Goal: Task Accomplishment & Management: Complete application form

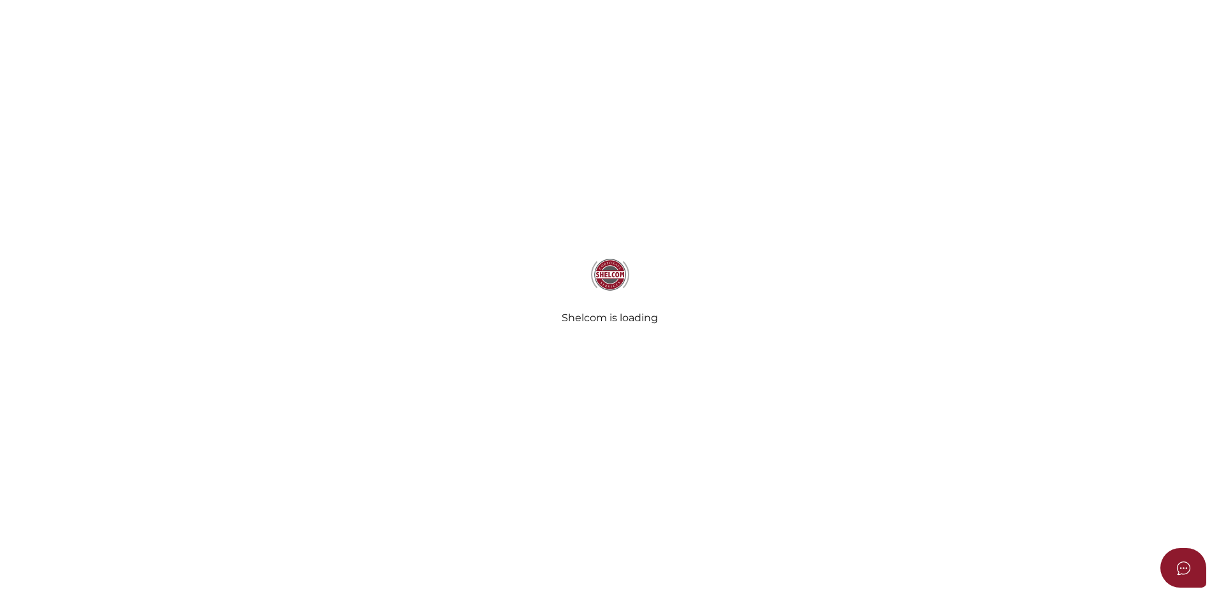
select select
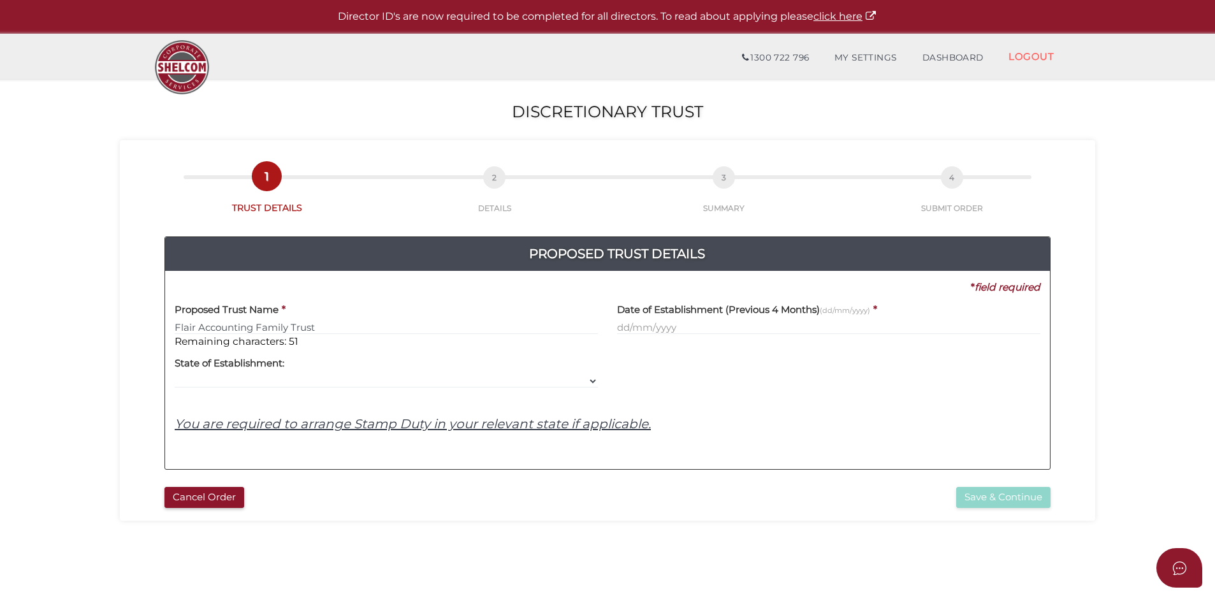
type input "Flair Accounting Family Trust"
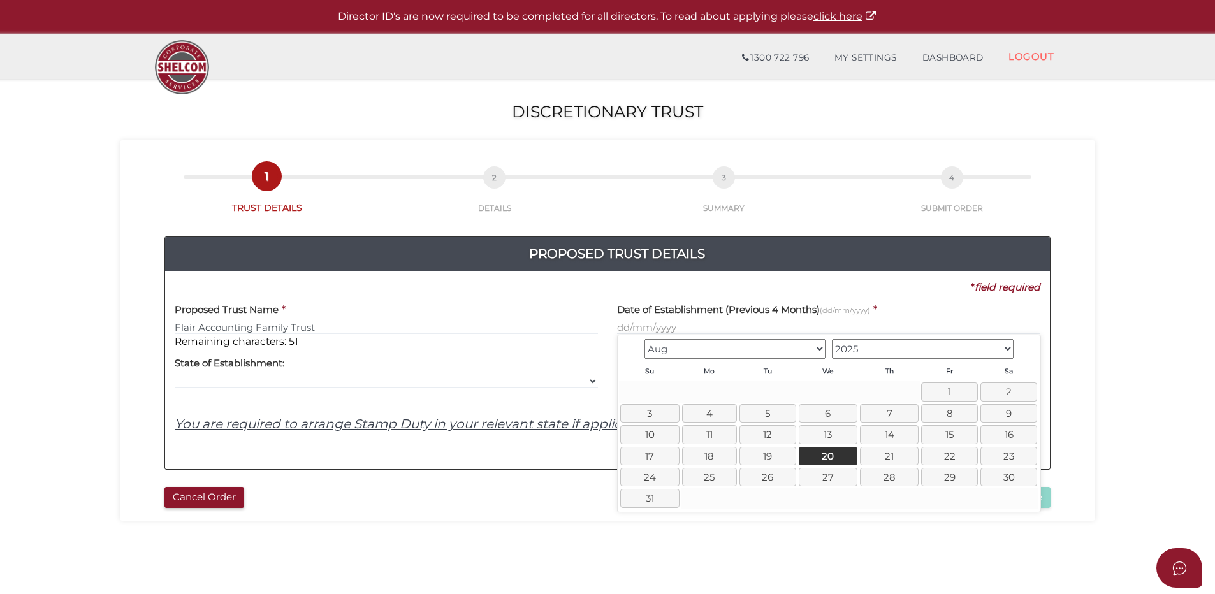
click at [710, 352] on select "Apr May Jun Jul Aug Sep" at bounding box center [735, 349] width 182 height 20
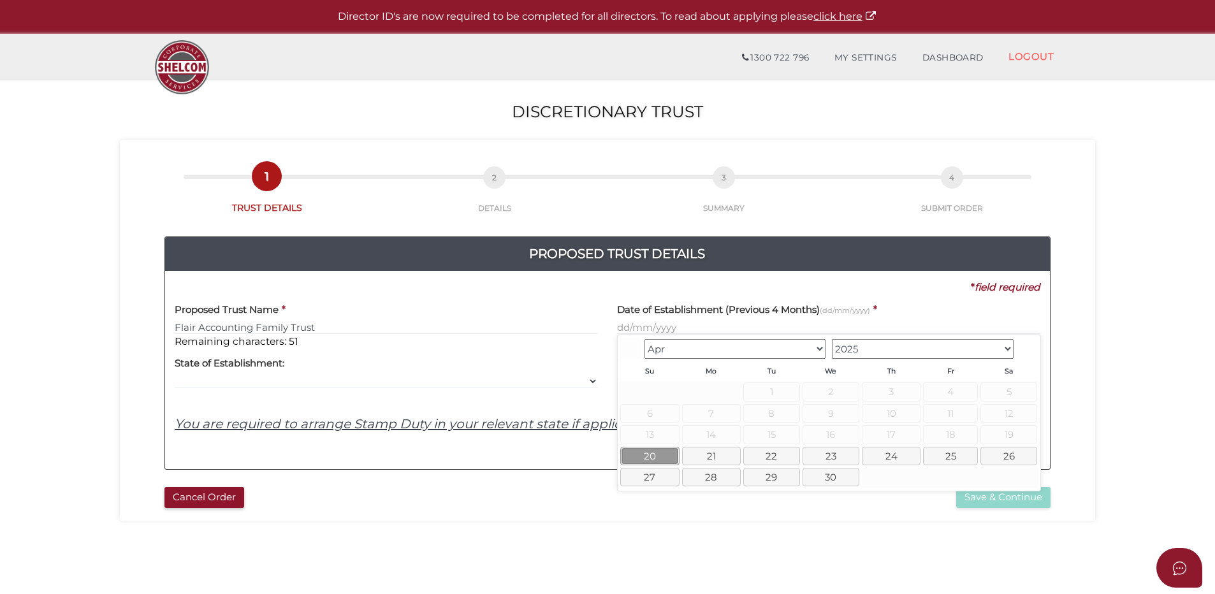
click at [663, 460] on link "20" at bounding box center [649, 456] width 59 height 18
type input "[DATE]"
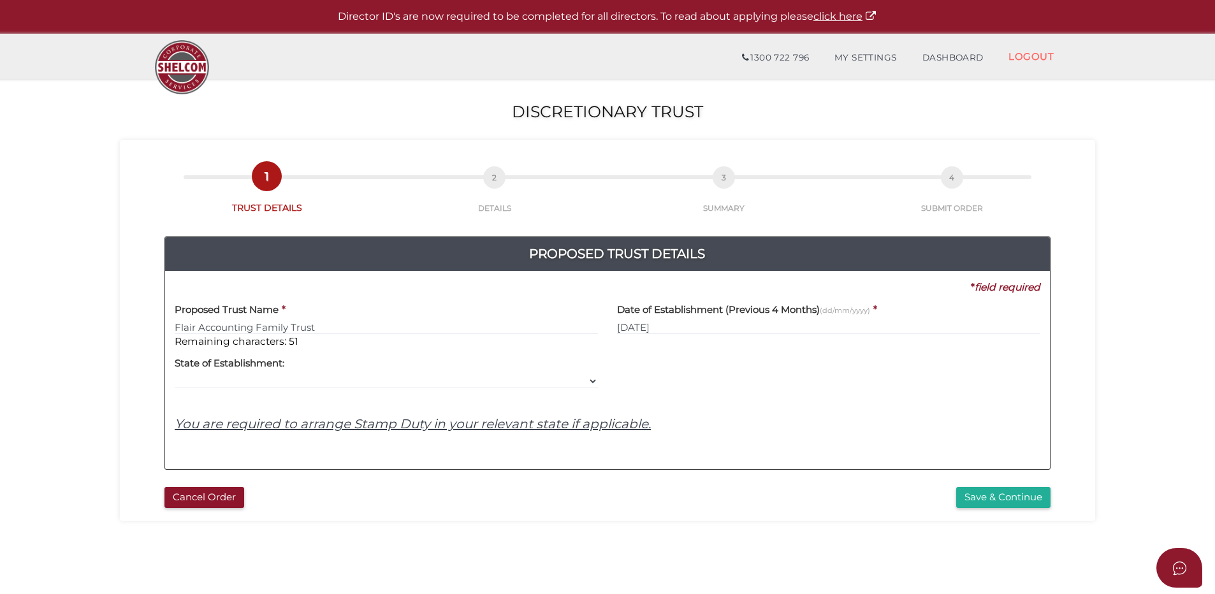
click at [246, 372] on label "State of Establishment:" at bounding box center [230, 362] width 110 height 26
click at [590, 382] on select "VIC ACT NSW NT QLD TAS WA SA" at bounding box center [386, 381] width 423 height 14
select select "VIC"
click at [175, 374] on select "VIC ACT NSW NT QLD TAS WA SA" at bounding box center [386, 381] width 423 height 14
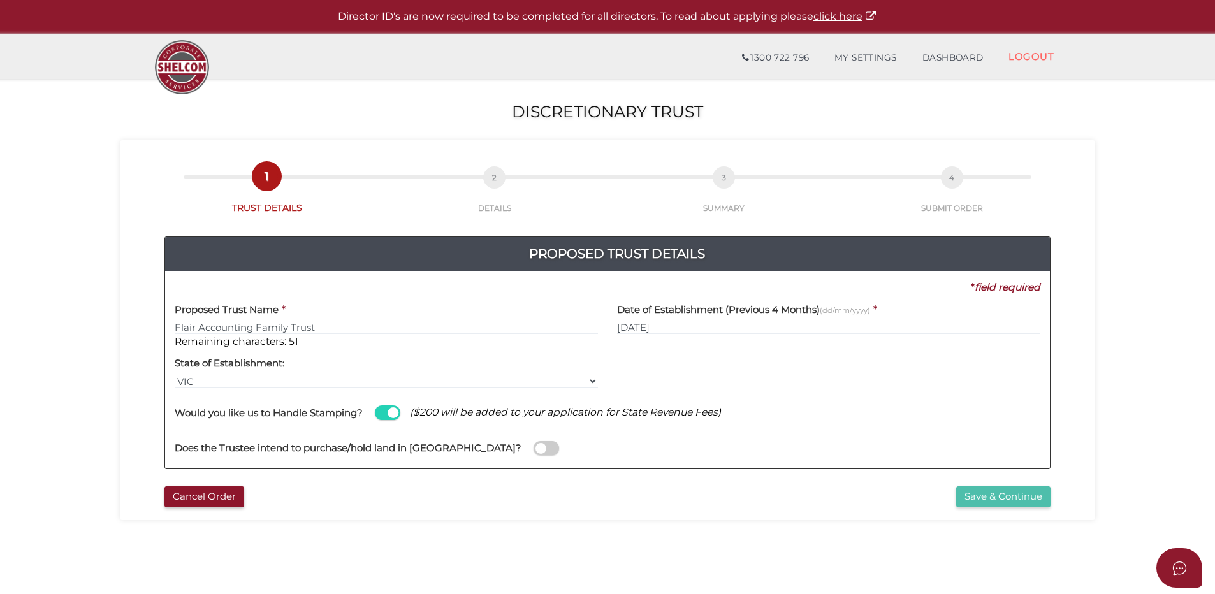
click at [977, 491] on button "Save & Continue" at bounding box center [1003, 496] width 94 height 21
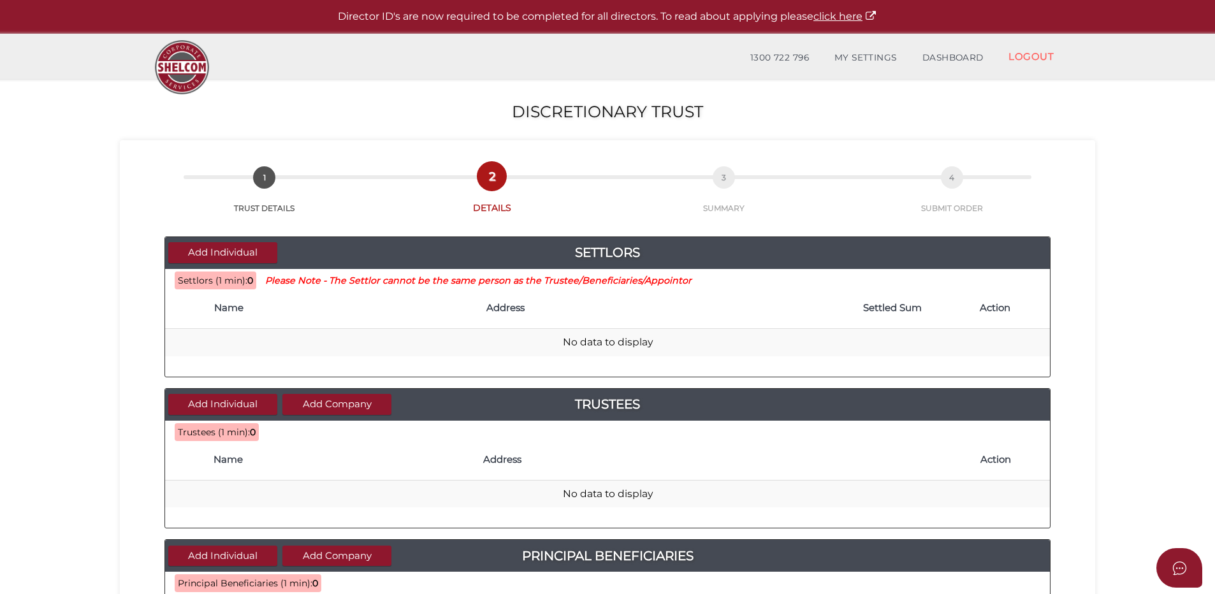
click at [237, 298] on th "Name" at bounding box center [344, 308] width 272 height 41
click at [235, 248] on button "Add Individual" at bounding box center [222, 252] width 109 height 21
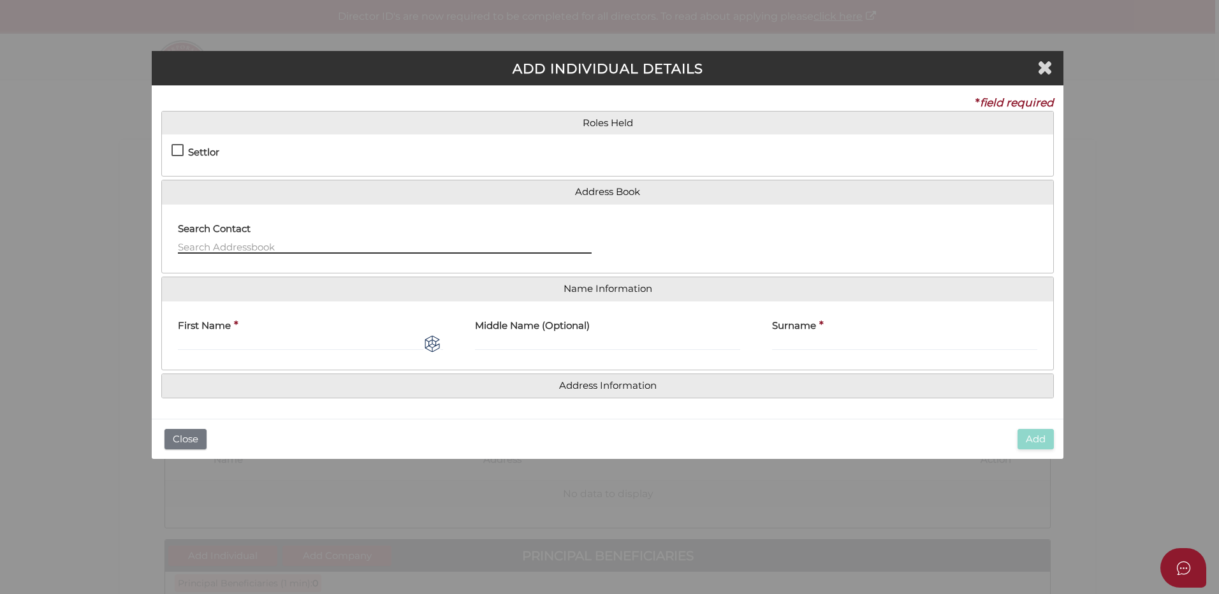
click at [233, 244] on input "text" at bounding box center [385, 247] width 414 height 14
click at [245, 248] on input "text" at bounding box center [385, 247] width 414 height 14
click at [246, 248] on input "text" at bounding box center [385, 247] width 414 height 14
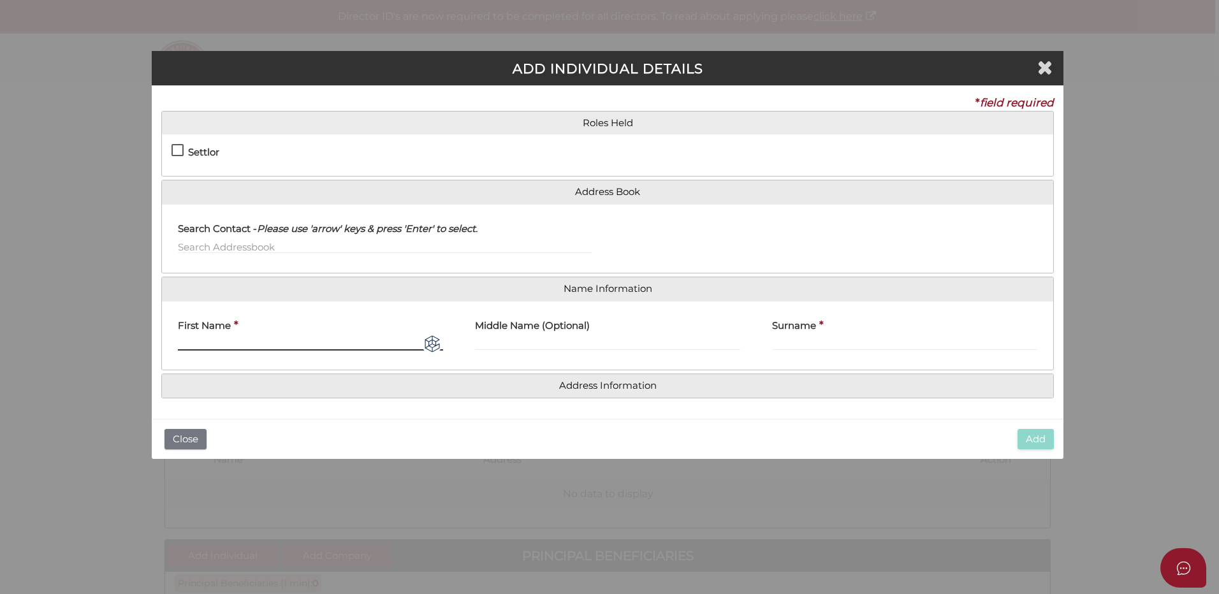
click at [260, 338] on input "First Name" at bounding box center [310, 344] width 265 height 14
type input "Erin"
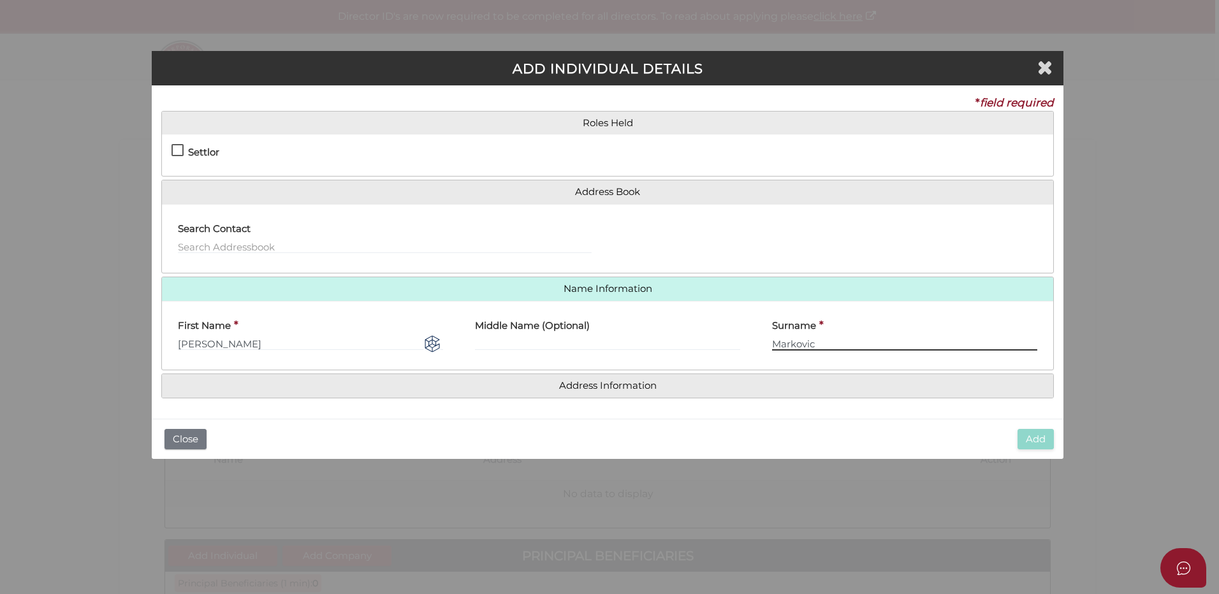
type input "Markovic"
click at [182, 147] on label "Settlor" at bounding box center [195, 155] width 48 height 16
checkbox input "true"
type input "10"
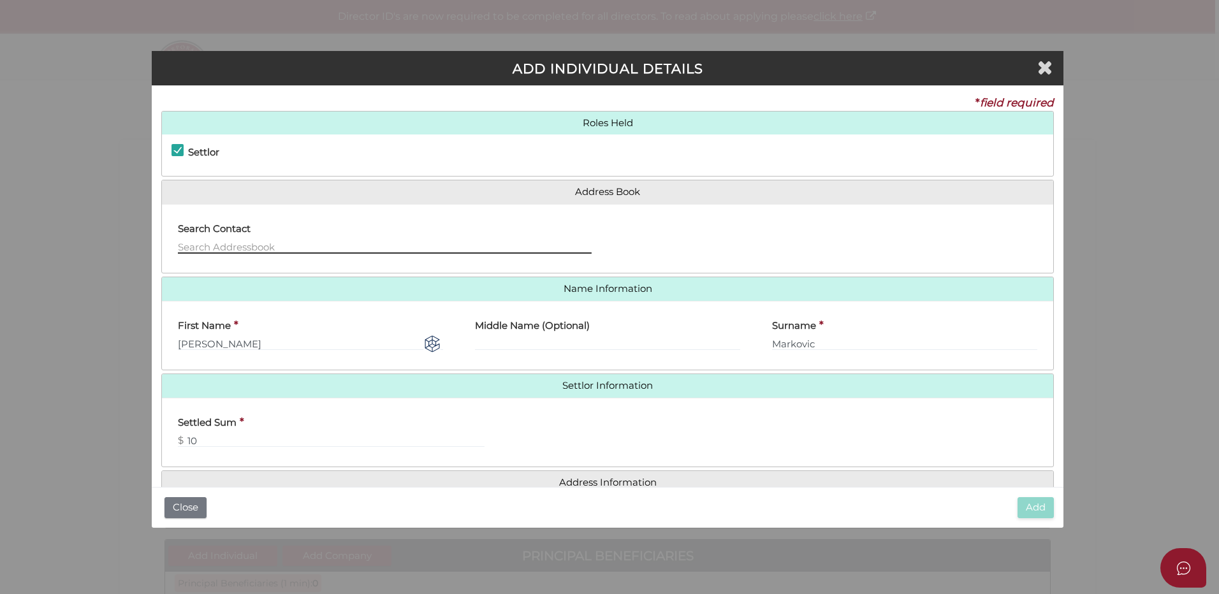
click at [246, 245] on input "text" at bounding box center [385, 247] width 414 height 14
click at [273, 245] on input "text" at bounding box center [385, 247] width 414 height 14
type input "Erin Markovic"
click at [328, 419] on div "Settled Sum * $ 10" at bounding box center [326, 428] width 297 height 40
click at [281, 432] on div "Settled Sum * $ 10" at bounding box center [326, 428] width 297 height 40
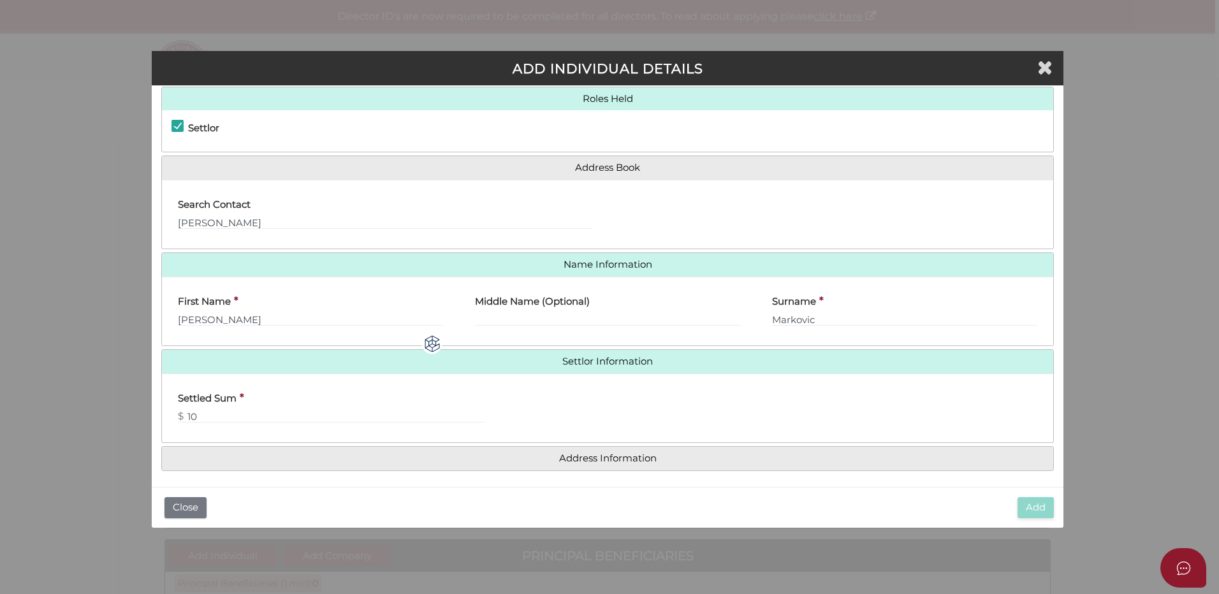
scroll to position [29, 0]
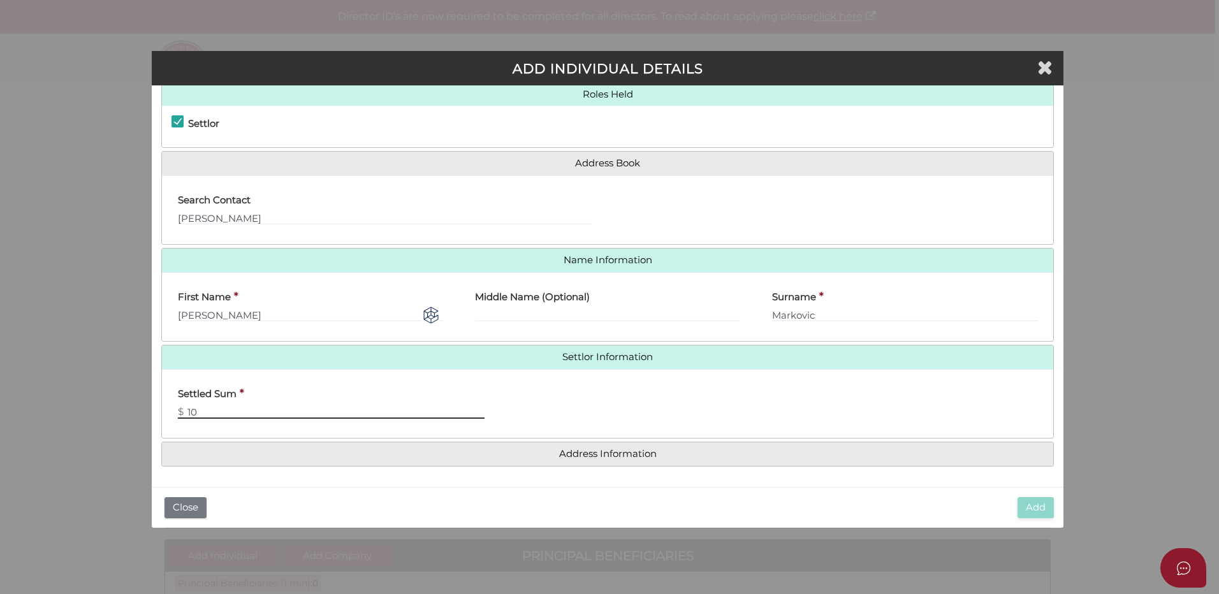
click at [292, 405] on input "10" at bounding box center [331, 412] width 307 height 14
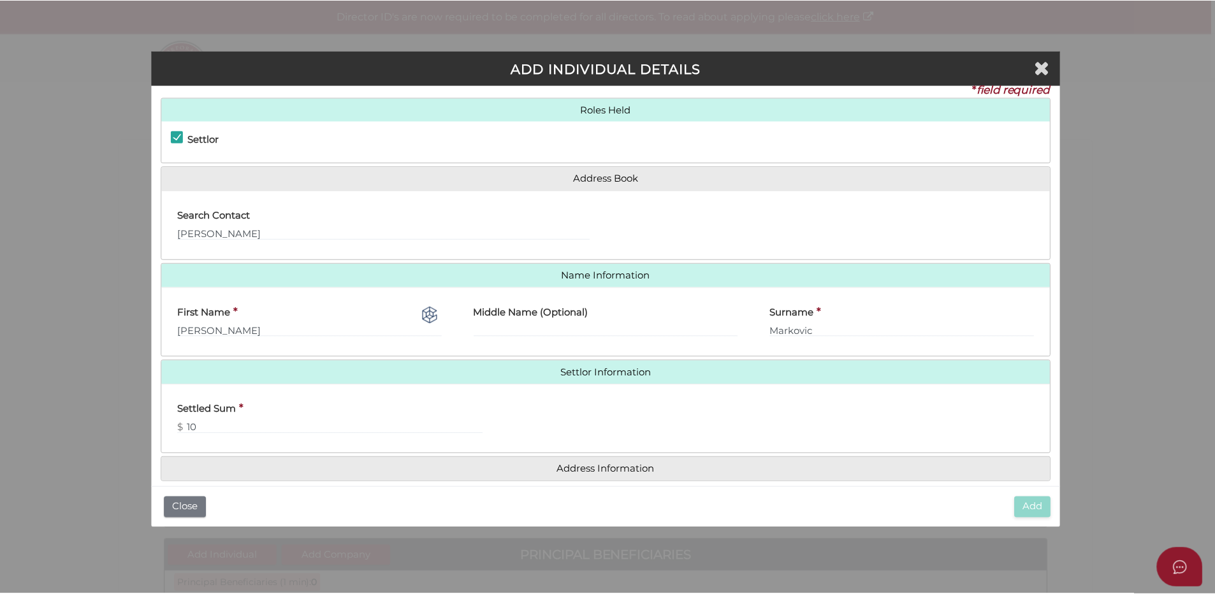
scroll to position [0, 0]
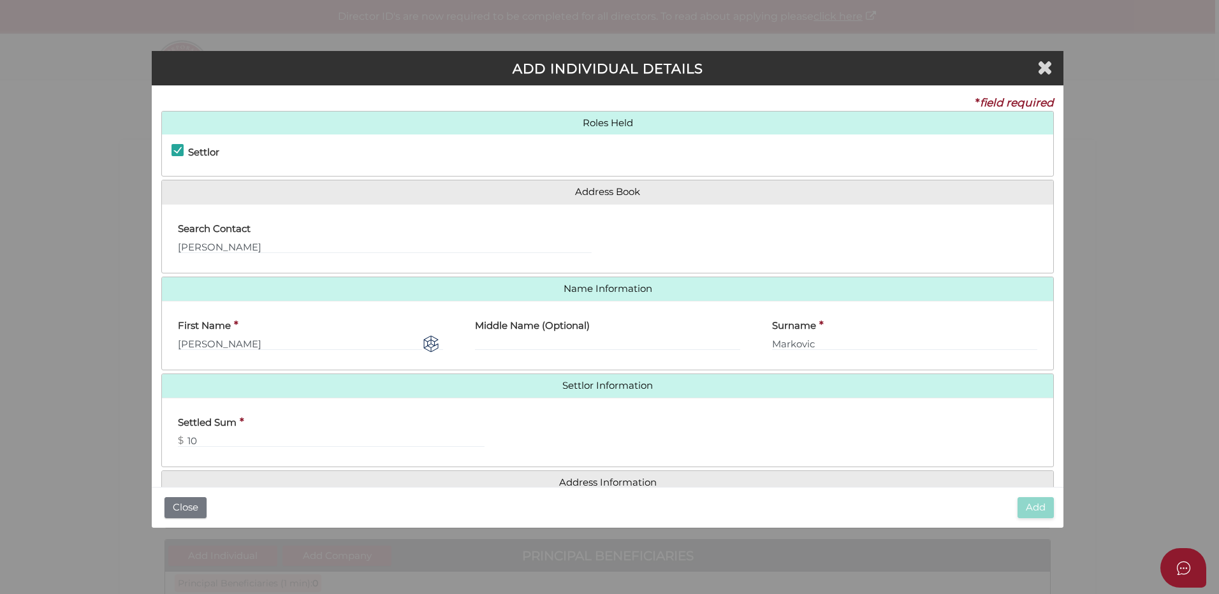
click at [347, 235] on div "Search Contact Erin Markovic" at bounding box center [385, 234] width 414 height 40
drag, startPoint x: 321, startPoint y: 256, endPoint x: 221, endPoint y: 254, distance: 100.1
click at [320, 256] on div "Search Contact Erin Markovic" at bounding box center [385, 239] width 446 height 50
click at [255, 243] on input "Erin Markovic" at bounding box center [385, 247] width 414 height 14
click at [193, 512] on button "Close" at bounding box center [185, 507] width 42 height 21
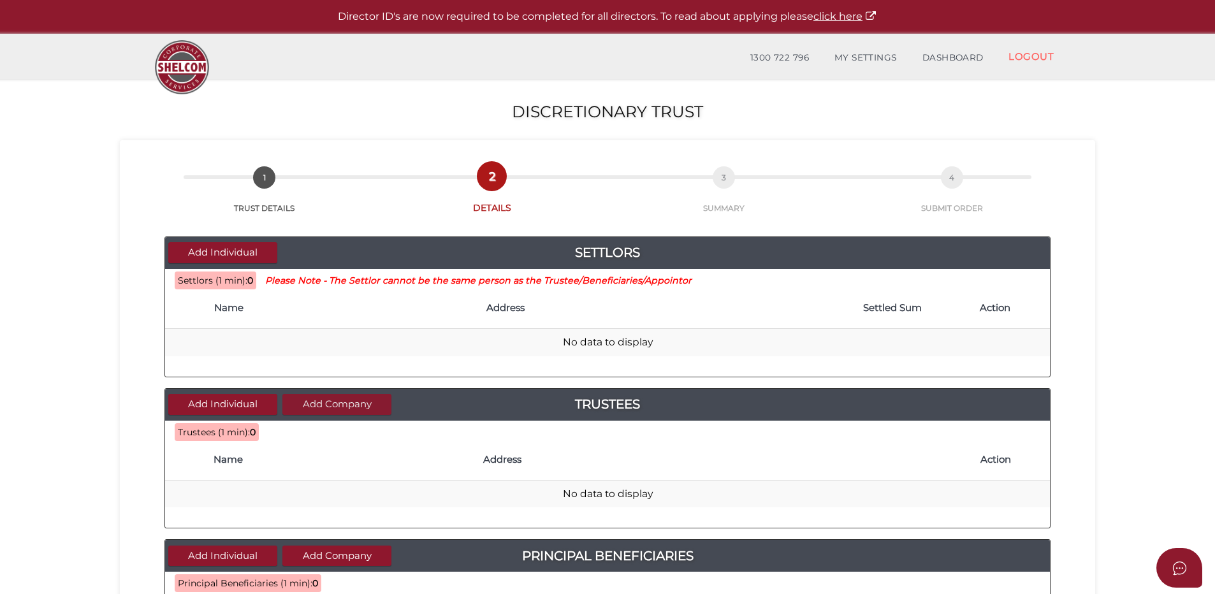
click at [318, 395] on button "Add Company" at bounding box center [336, 404] width 109 height 21
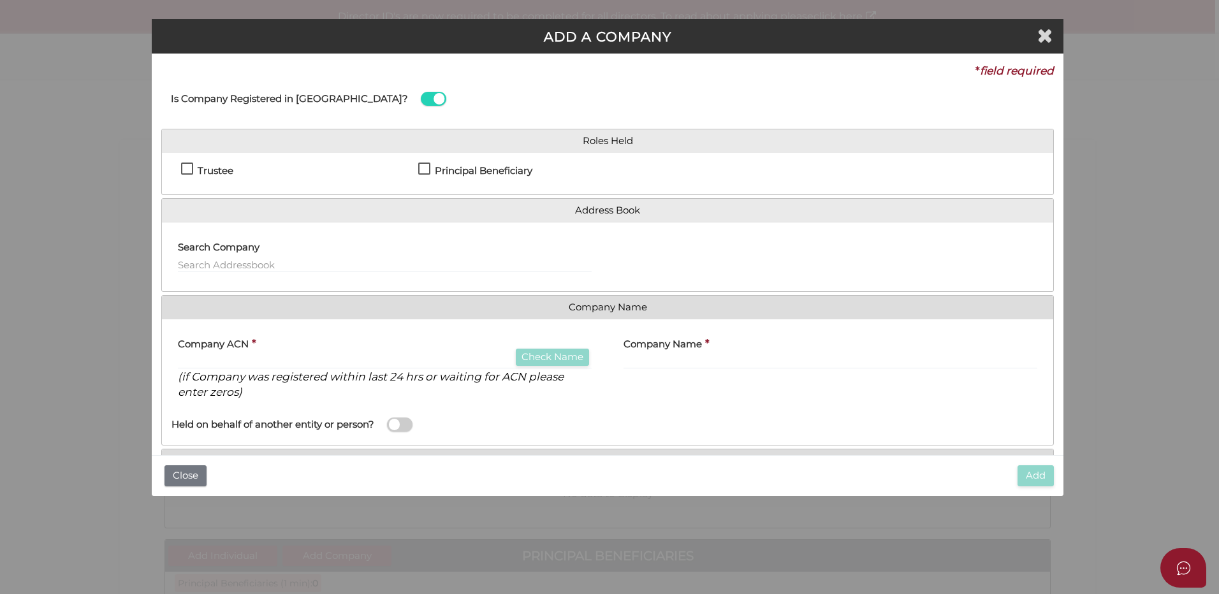
click at [191, 170] on label "Trustee" at bounding box center [207, 174] width 52 height 16
checkbox input "true"
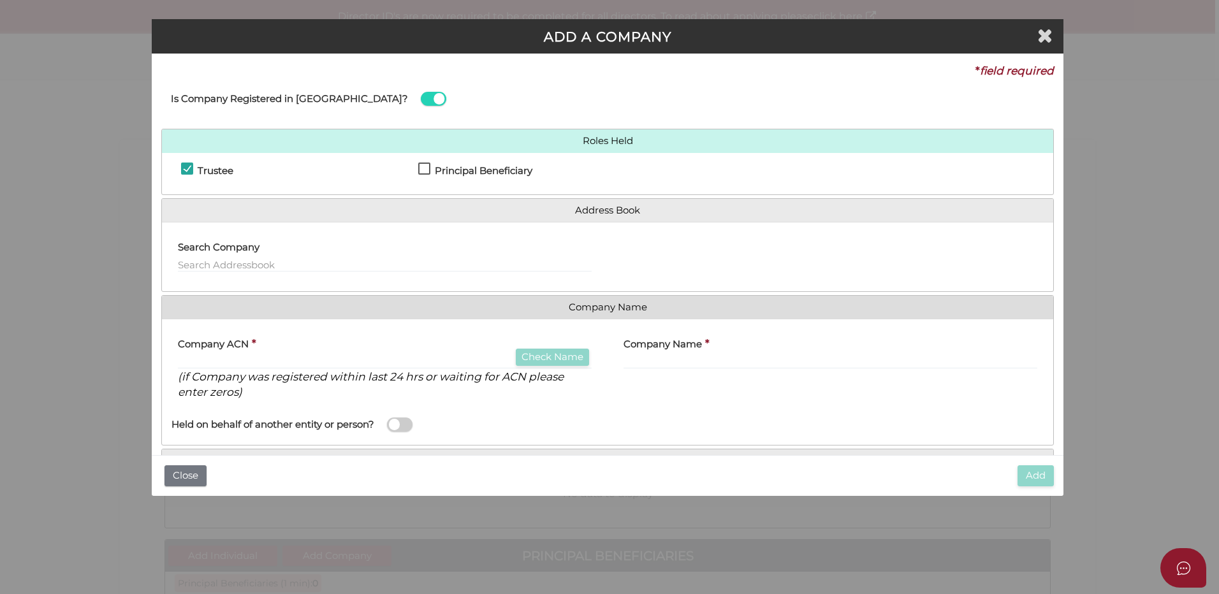
click at [257, 255] on label "Search Company" at bounding box center [219, 245] width 82 height 26
drag, startPoint x: 257, startPoint y: 259, endPoint x: 270, endPoint y: 260, distance: 12.8
click at [258, 259] on input "text" at bounding box center [385, 265] width 414 height 14
type input "Flair Accounting Pty Ltd"
click at [317, 258] on input "Flair Accounting Pty Ltd" at bounding box center [385, 265] width 414 height 14
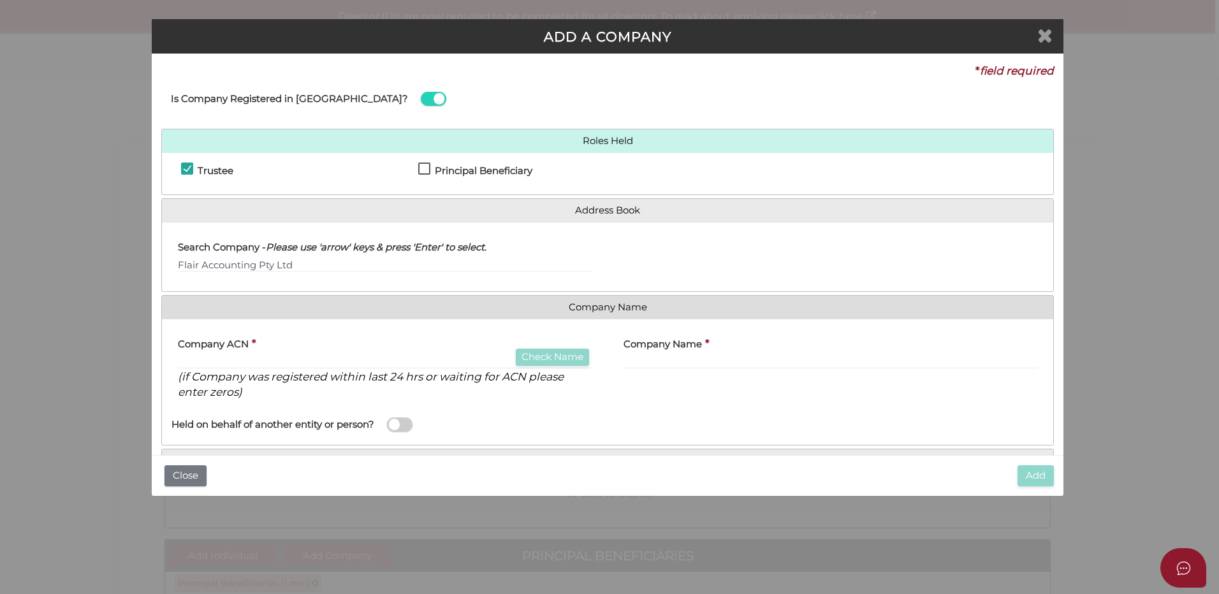
click at [1054, 34] on span "Close" at bounding box center [1045, 36] width 17 height 24
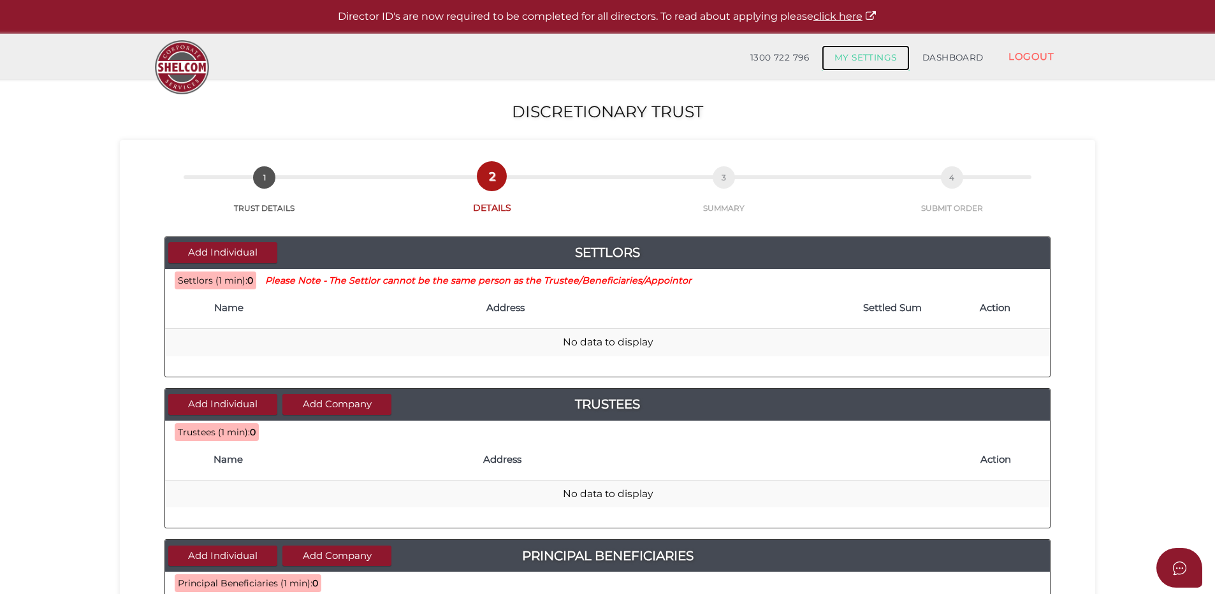
click at [856, 61] on link "MY SETTINGS" at bounding box center [866, 57] width 88 height 25
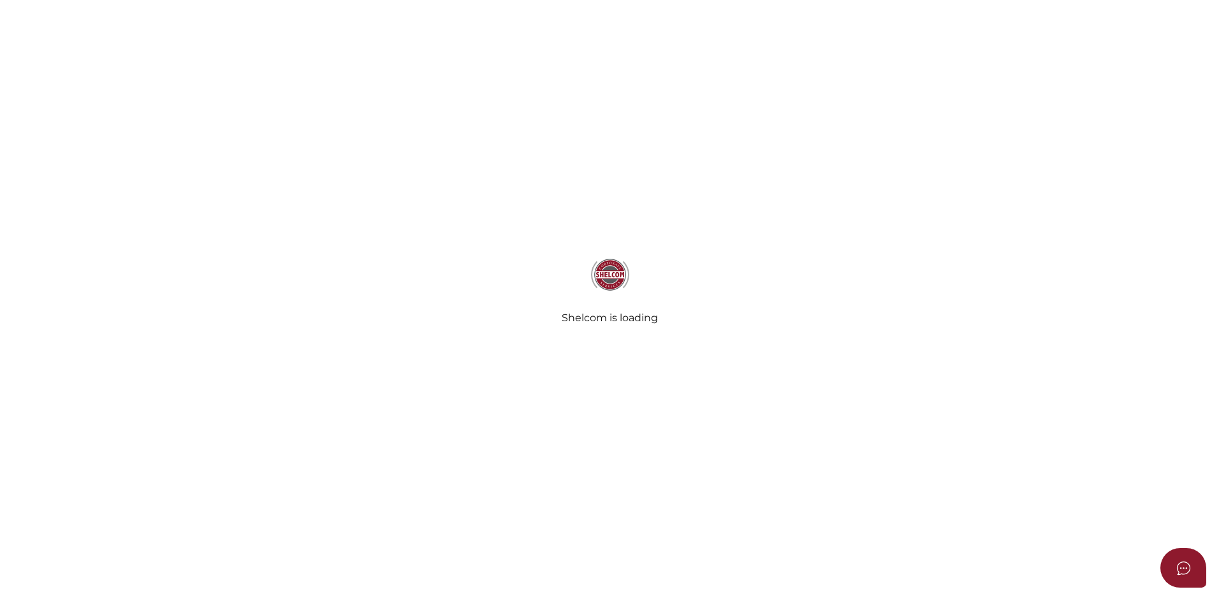
type input "Flair Accounting Family Trust"
type input "[DATE]"
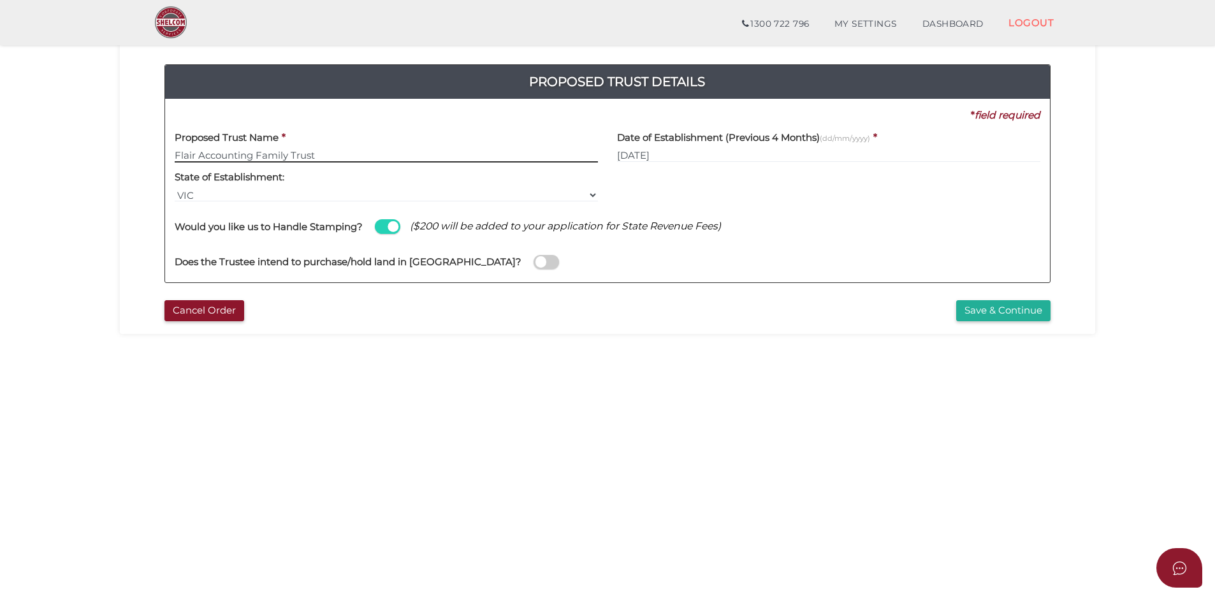
scroll to position [127, 0]
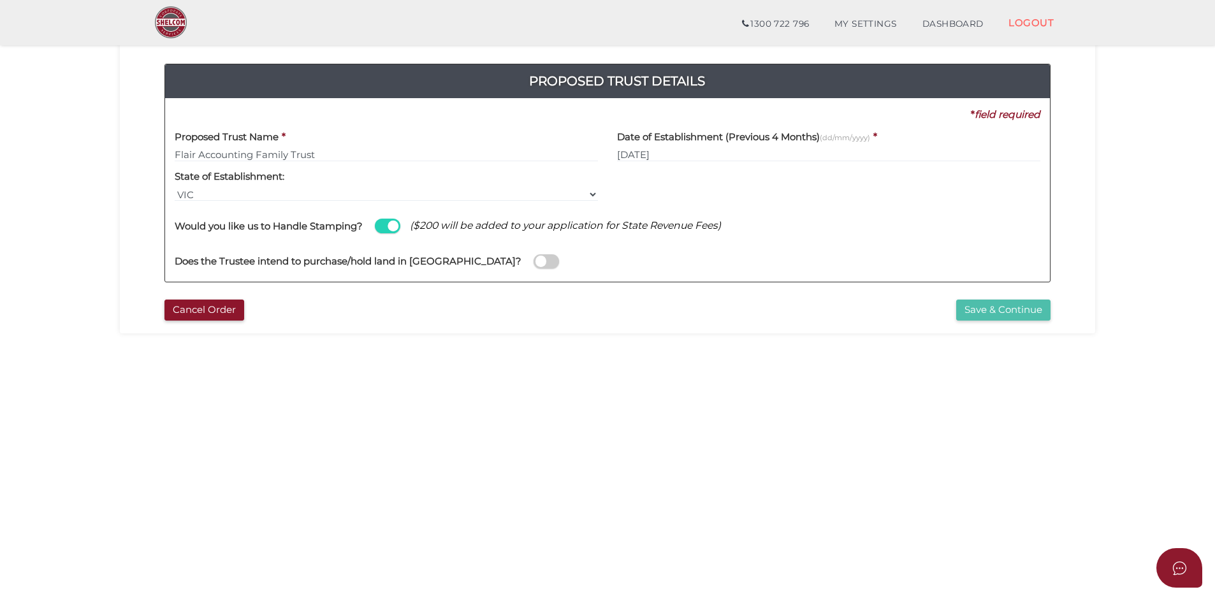
click at [966, 315] on button "Save & Continue" at bounding box center [1003, 310] width 94 height 21
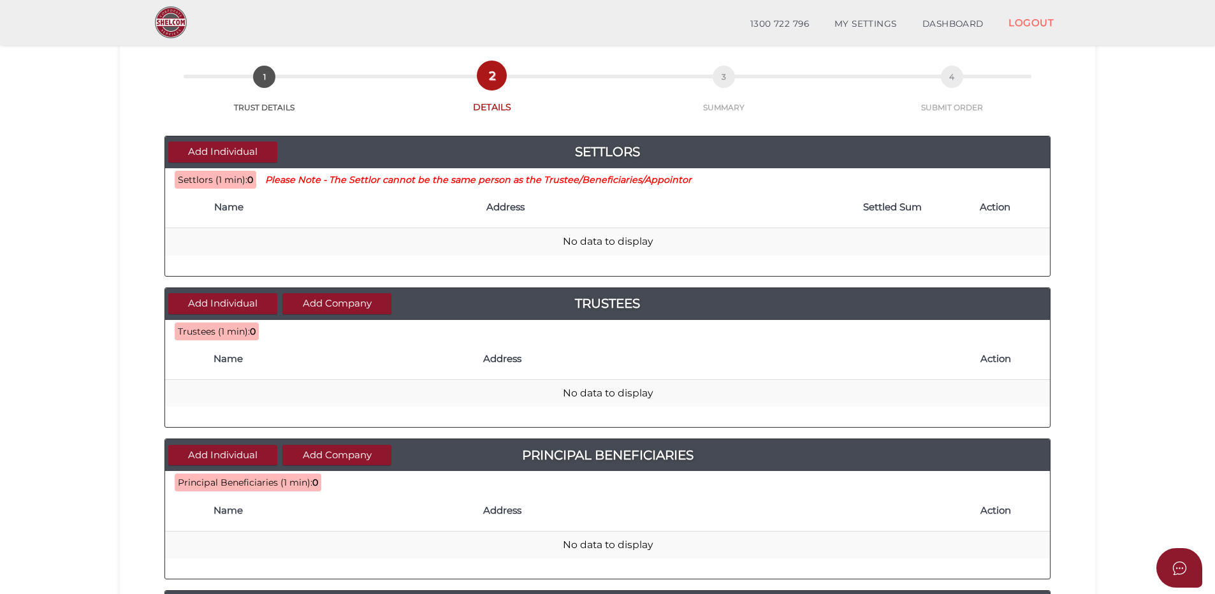
scroll to position [127, 0]
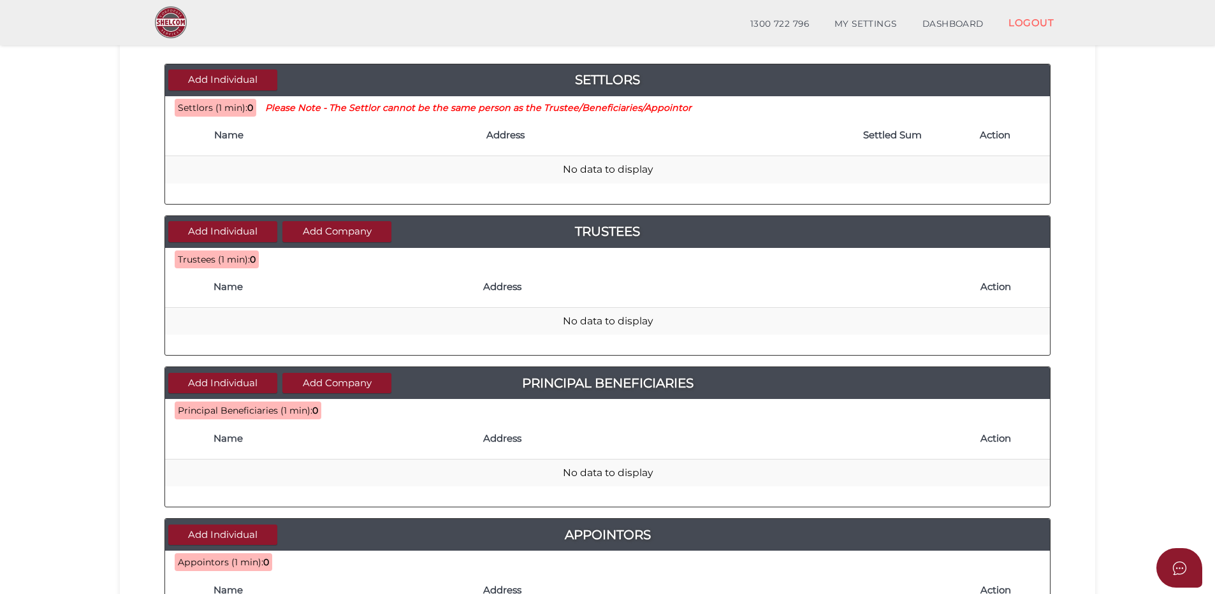
click at [256, 292] on h4 "Name" at bounding box center [342, 287] width 257 height 11
click at [312, 239] on button "Add Company" at bounding box center [336, 231] width 109 height 21
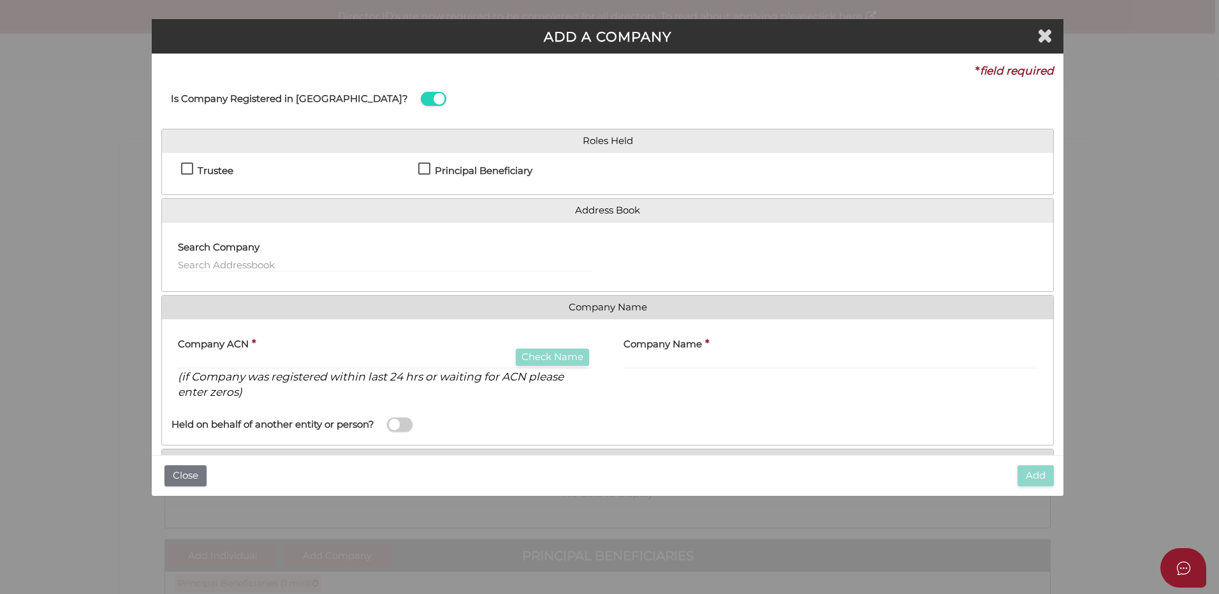
click at [193, 171] on label "Trustee" at bounding box center [207, 174] width 52 height 16
checkbox input "true"
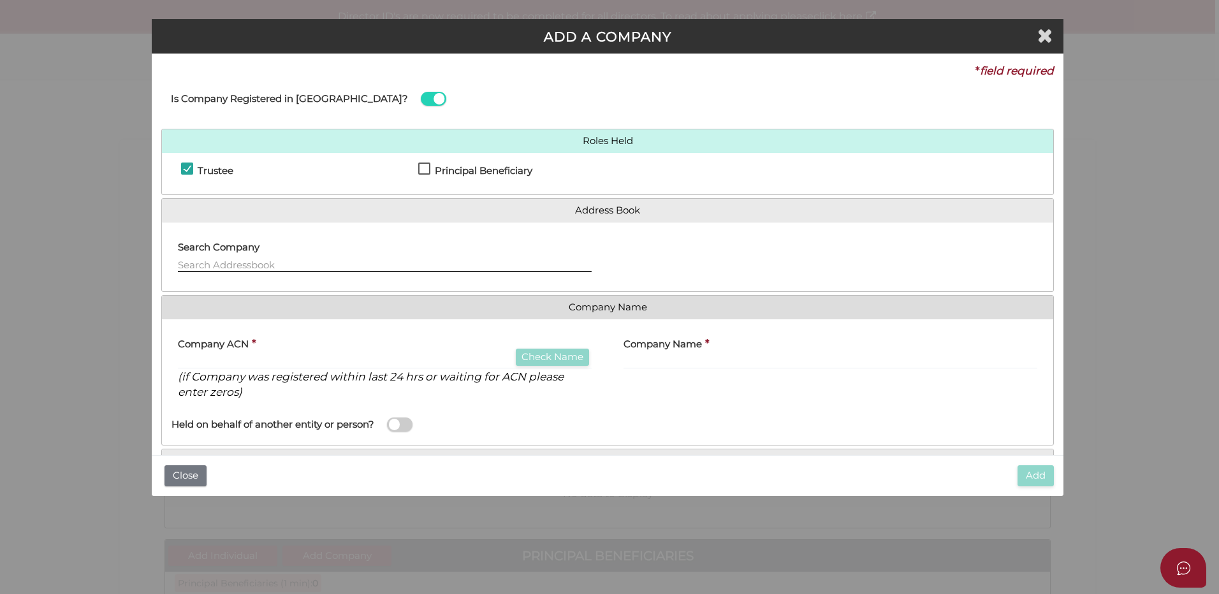
click at [230, 260] on input "text" at bounding box center [385, 265] width 414 height 14
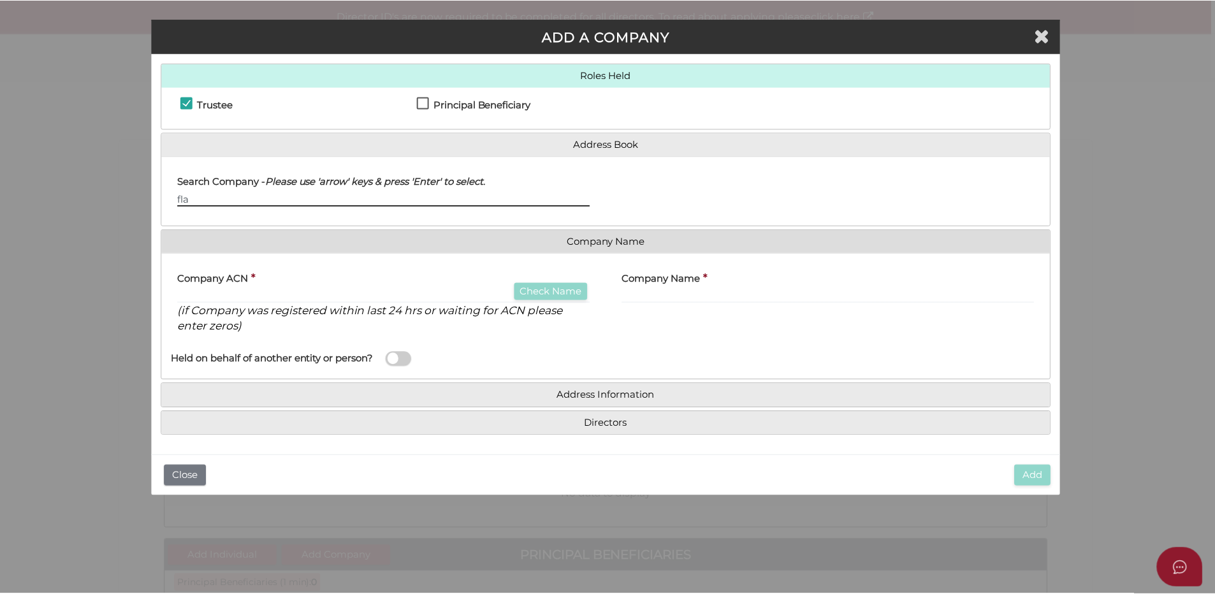
scroll to position [66, 0]
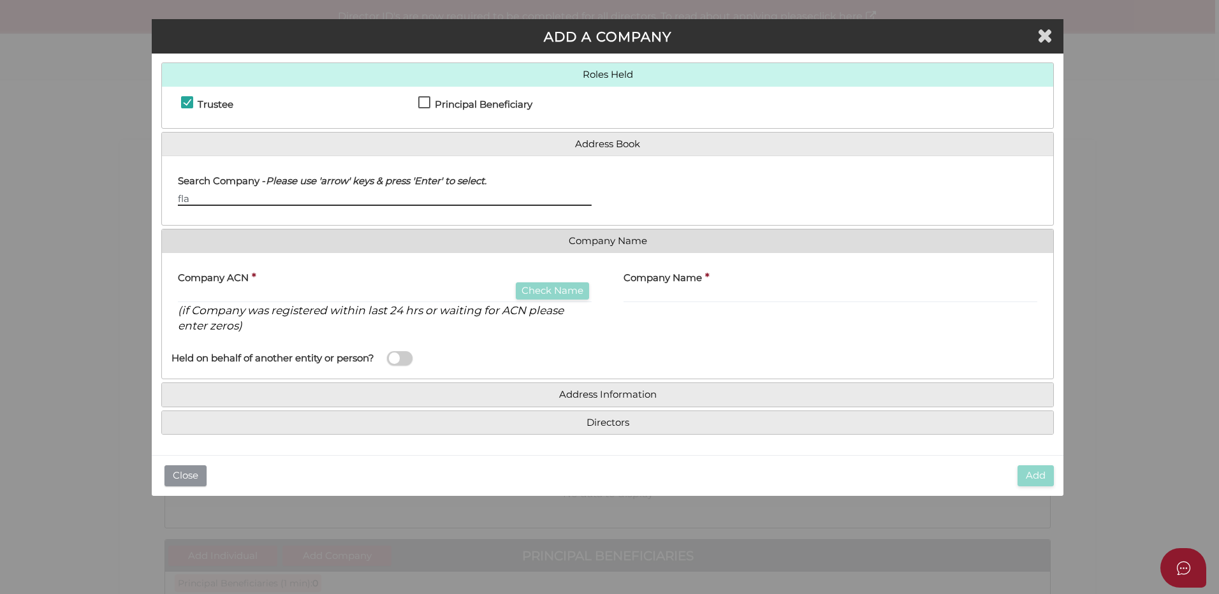
type input "fla"
click at [187, 481] on button "Close" at bounding box center [185, 475] width 42 height 21
